Goal: Information Seeking & Learning: Learn about a topic

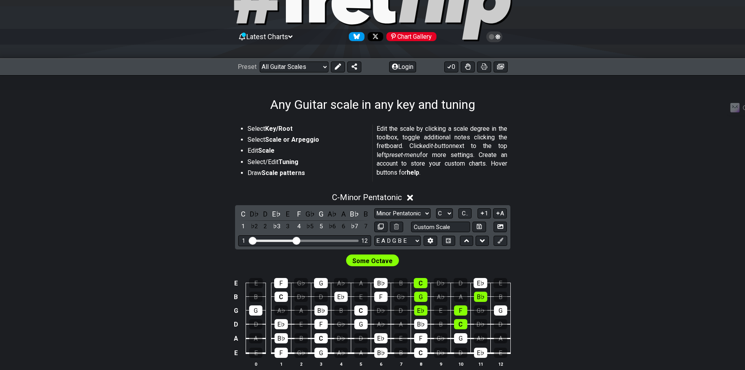
scroll to position [51, 0]
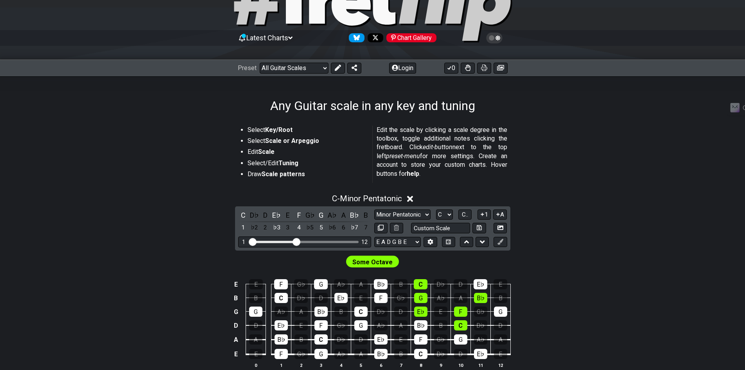
click at [322, 157] on li "Edit Scale" at bounding box center [308, 152] width 120 height 11
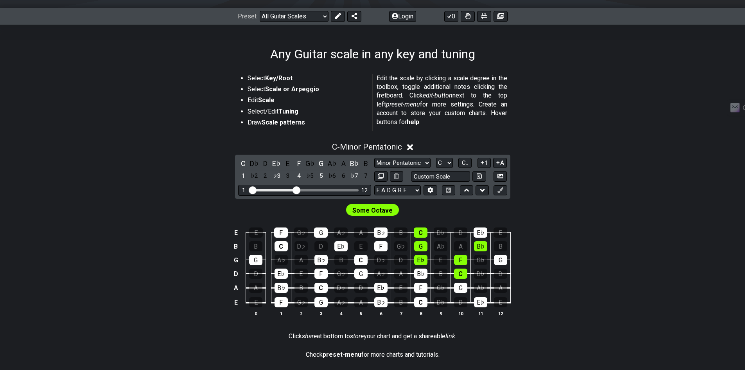
scroll to position [103, 0]
click at [230, 136] on section "Select Key/Root Select Scale or Arpeggio Edit Scale Select/Edit Tuning Draw Sca…" at bounding box center [373, 103] width 610 height 66
click at [289, 162] on div "E" at bounding box center [288, 163] width 10 height 11
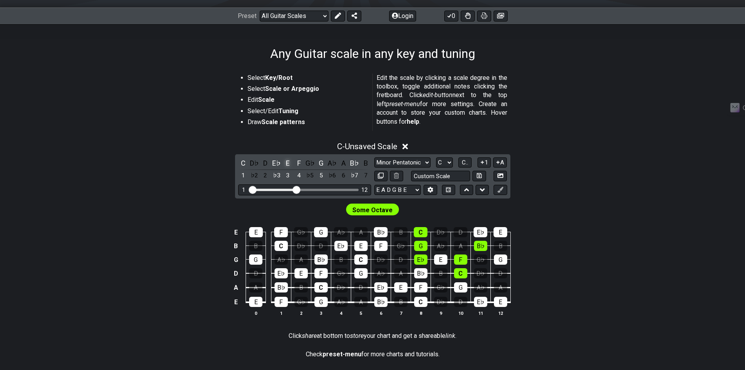
click at [289, 162] on div "E" at bounding box center [288, 163] width 10 height 11
click at [406, 146] on icon at bounding box center [405, 147] width 6 height 6
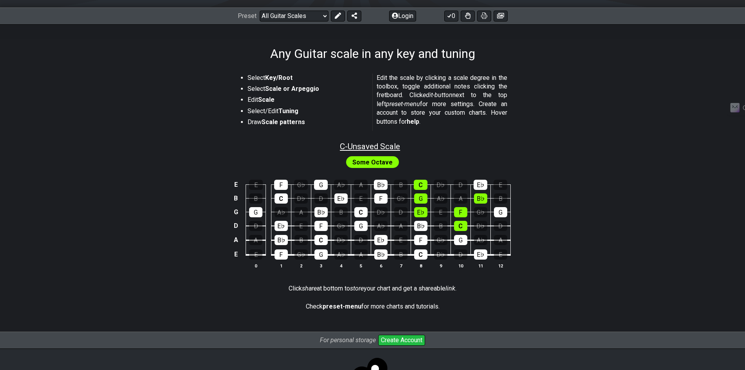
click at [374, 147] on span "C - Unsaved Scale" at bounding box center [370, 146] width 60 height 9
select select "C"
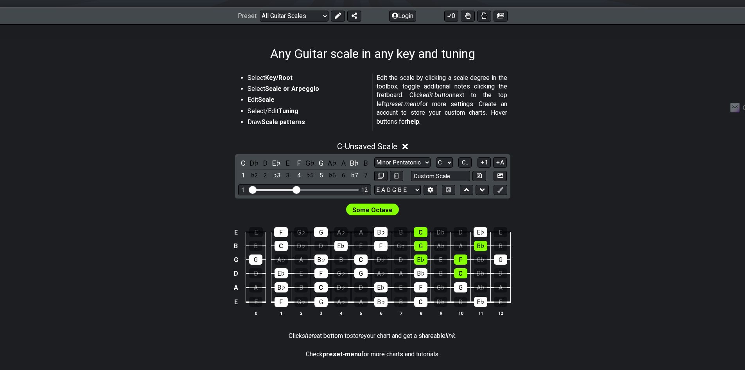
click at [408, 146] on icon at bounding box center [405, 147] width 6 height 6
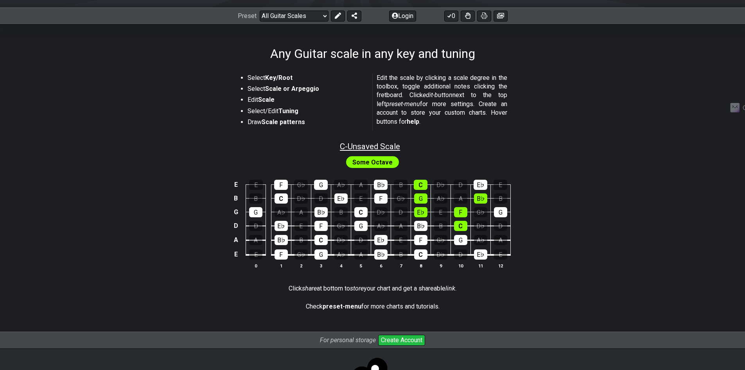
click at [387, 144] on span "C - Unsaved Scale" at bounding box center [370, 146] width 60 height 9
select select "C"
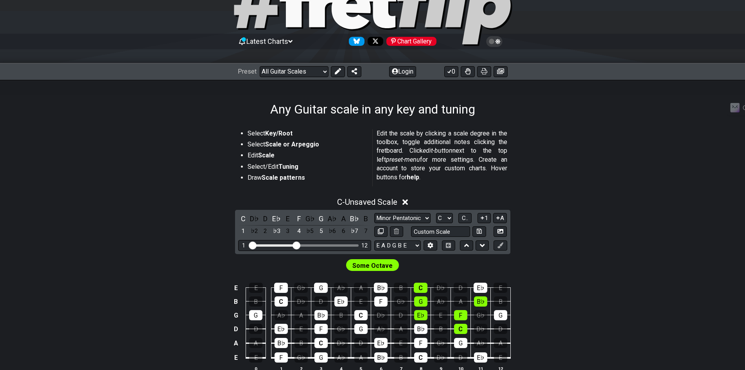
scroll to position [48, 0]
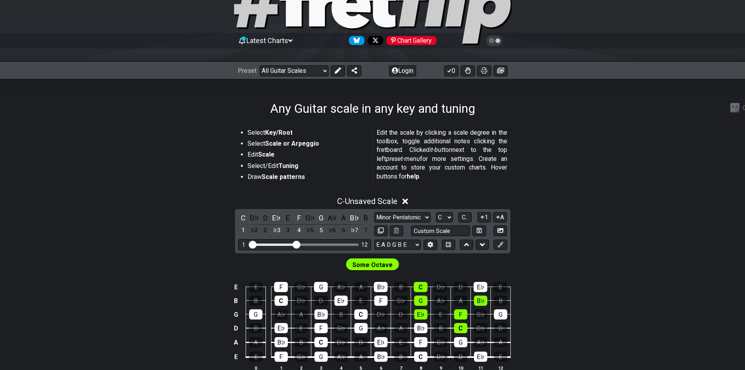
click at [225, 159] on section "Select Key/Root Select Scale or Arpeggio Edit Scale Select/Edit Tuning Draw Sca…" at bounding box center [373, 158] width 610 height 66
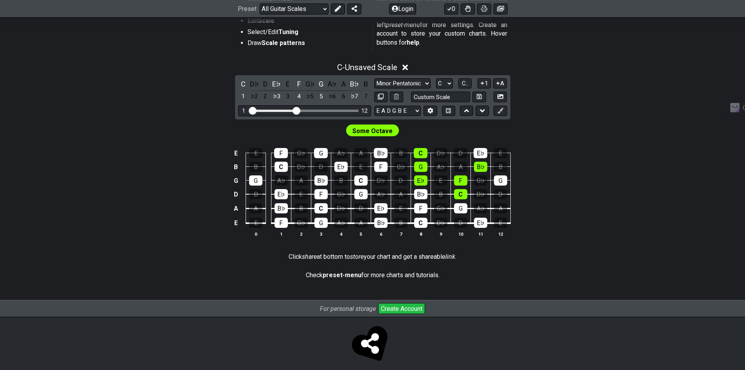
scroll to position [183, 0]
click at [572, 178] on div "E E F G♭ G A♭ A B♭ B C D♭ D E♭ E B B C D♭ D E♭ E F G♭ G A♭ A B♭ B G G A♭ A B♭ B…" at bounding box center [373, 192] width 610 height 110
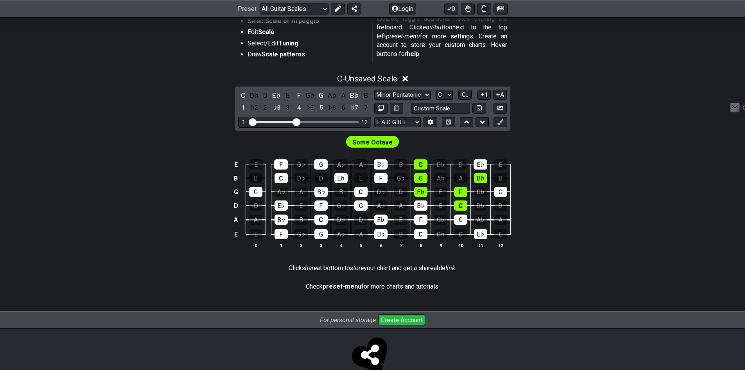
scroll to position [171, 0]
click at [572, 178] on div "E E F G♭ G A♭ A B♭ B C D♭ D E♭ E B B C D♭ D E♭ E F G♭ G A♭ A B♭ B G G A♭ A B♭ B…" at bounding box center [373, 204] width 610 height 110
click at [194, 129] on div "C - Unsaved Scale C D♭ D E♭ E F G♭ G A♭ A B♭ B 1 ♭2 2 ♭3 3 4 ♭5 5 ♭6 6 ♭7 7 Min…" at bounding box center [373, 165] width 610 height 190
click at [369, 144] on span "Some Octave" at bounding box center [372, 142] width 40 height 11
click at [375, 140] on span "Some Octave" at bounding box center [372, 142] width 40 height 11
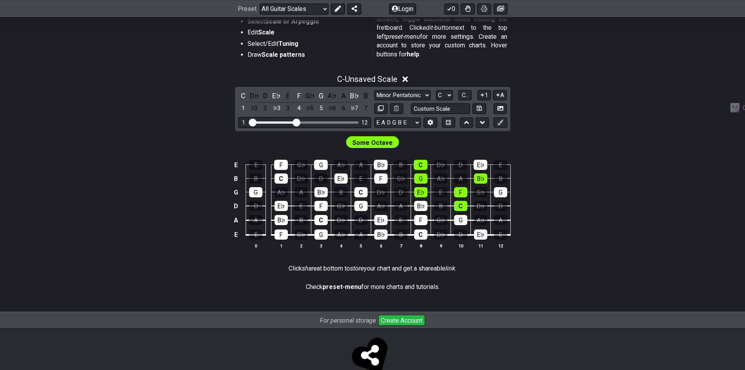
click at [411, 144] on div "Some Octave" at bounding box center [373, 140] width 610 height 19
click at [245, 97] on div "C" at bounding box center [243, 95] width 10 height 11
click at [278, 98] on div "E♭" at bounding box center [276, 95] width 10 height 11
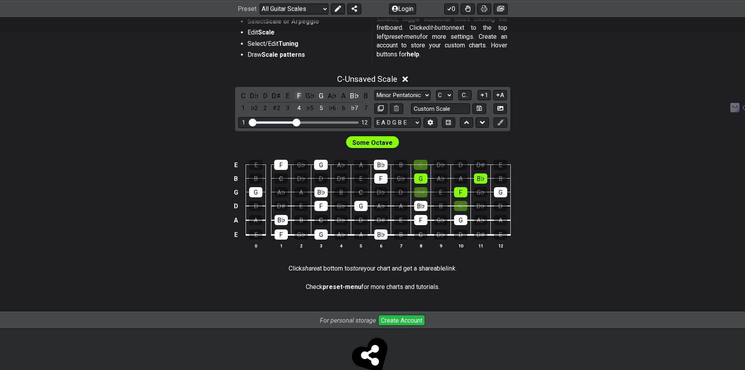
click at [297, 95] on div "F" at bounding box center [299, 95] width 10 height 11
click at [323, 97] on div "G" at bounding box center [321, 95] width 10 height 11
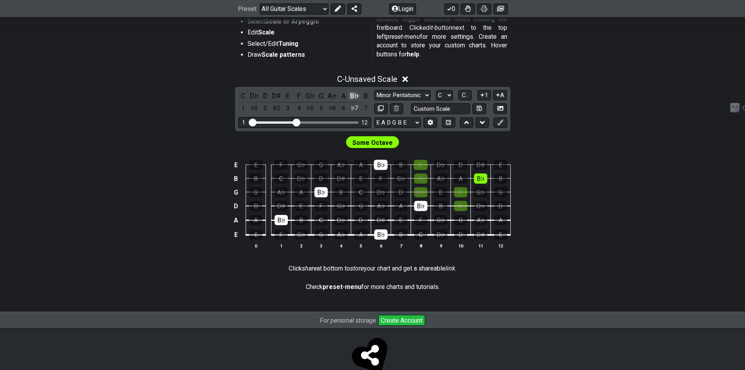
click at [357, 94] on div "B♭" at bounding box center [355, 95] width 10 height 11
click at [245, 97] on div "C" at bounding box center [243, 95] width 10 height 11
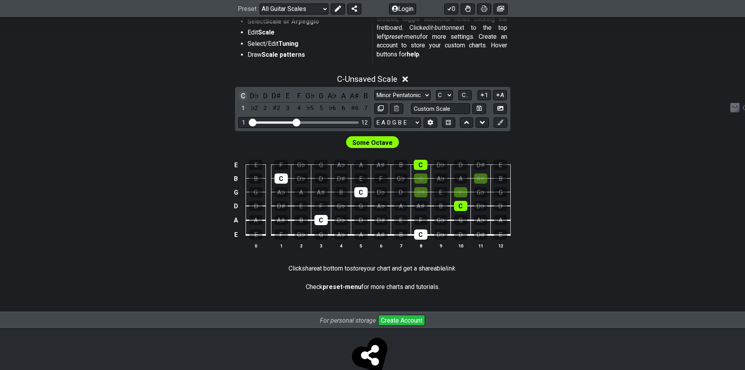
click at [245, 97] on div "C" at bounding box center [243, 95] width 10 height 11
